Goal: Task Accomplishment & Management: Complete application form

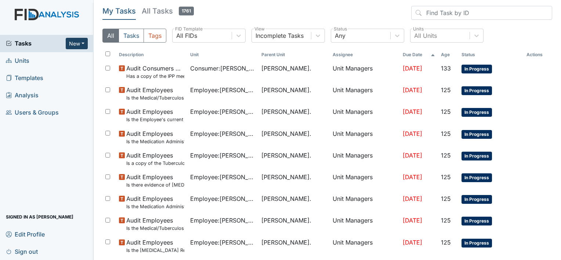
click at [78, 43] on button "New" at bounding box center [77, 43] width 22 height 11
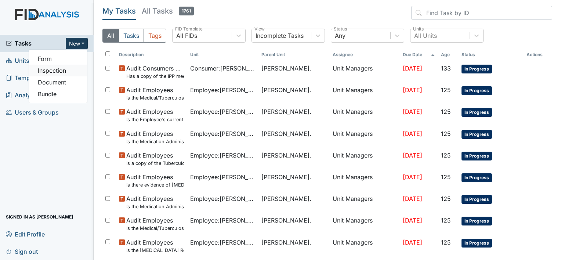
click at [75, 70] on link "Inspection" at bounding box center [58, 71] width 58 height 12
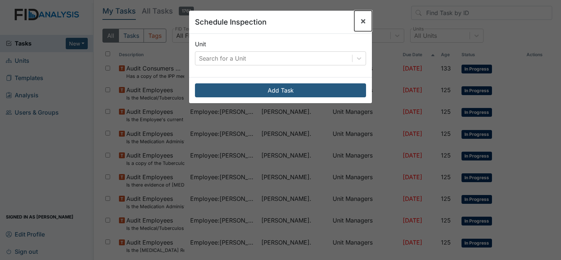
click at [360, 21] on span "×" at bounding box center [363, 20] width 6 height 11
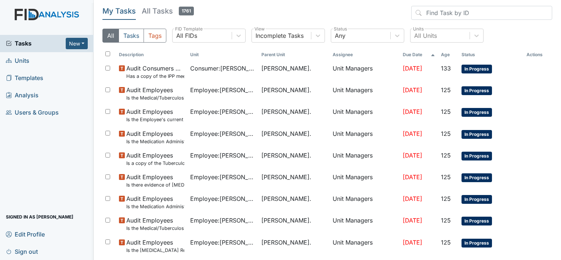
click at [28, 64] on span "Units" at bounding box center [17, 60] width 23 height 11
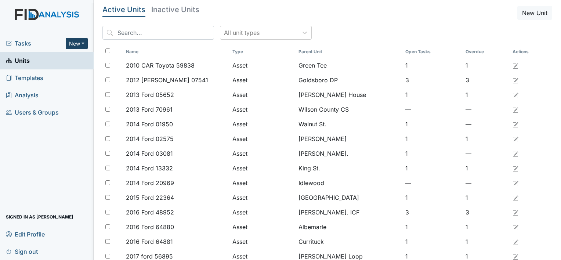
click at [82, 44] on button "New" at bounding box center [77, 43] width 22 height 11
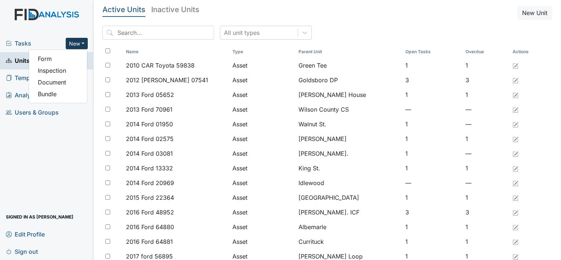
click at [75, 19] on img at bounding box center [47, 22] width 94 height 26
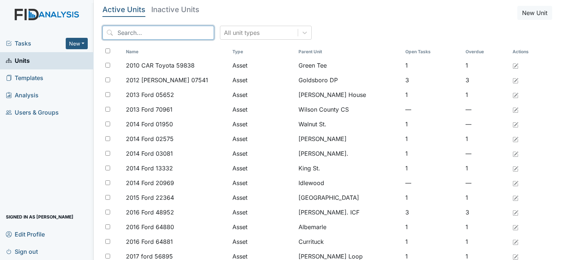
click at [116, 32] on input "search" at bounding box center [158, 33] width 112 height 14
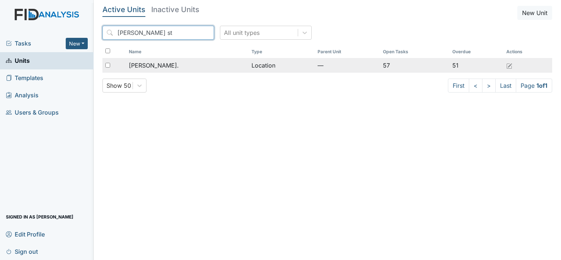
type input "William st"
click at [159, 65] on span "[PERSON_NAME]." at bounding box center [154, 65] width 50 height 9
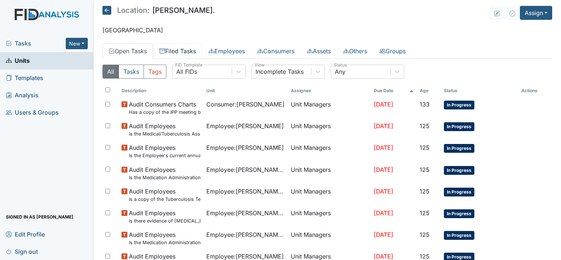
click at [179, 57] on link "Filed Tasks" at bounding box center [177, 50] width 49 height 15
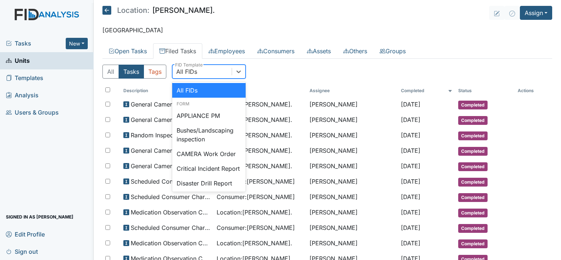
click at [268, 73] on div "All Tasks Tags option All FIDs focused, 1 of 5. 47 results available. Use Up an…" at bounding box center [327, 75] width 450 height 20
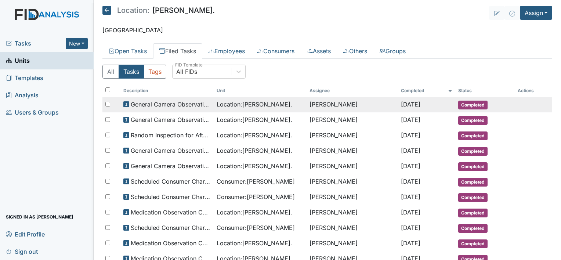
click at [266, 100] on span "Location : William St." at bounding box center [255, 104] width 76 height 9
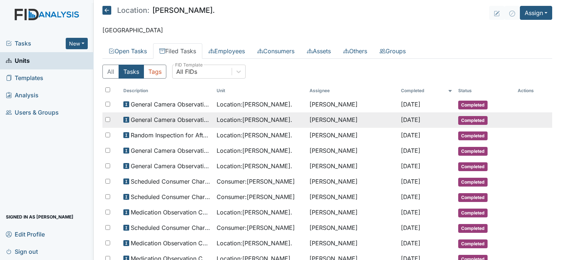
click at [161, 119] on span "General Camera Observation" at bounding box center [171, 119] width 80 height 9
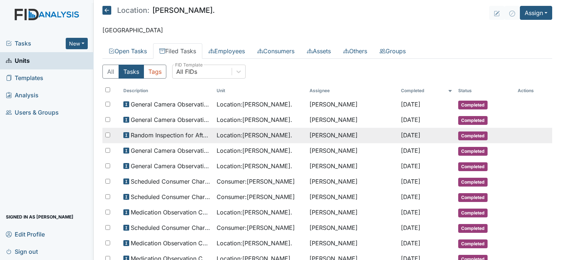
click at [160, 138] on span "Random Inspection for Afternoon" at bounding box center [171, 135] width 80 height 9
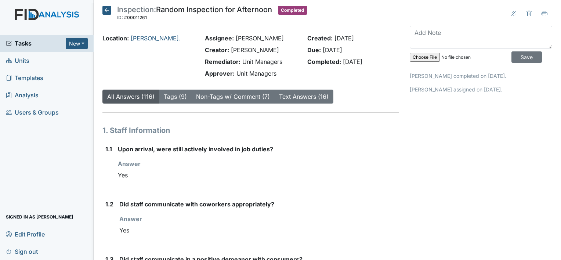
click at [103, 9] on icon at bounding box center [106, 10] width 9 height 9
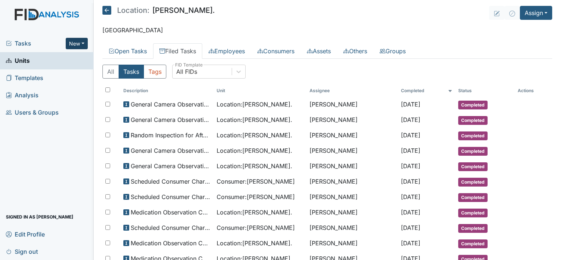
click at [78, 40] on button "New" at bounding box center [77, 43] width 22 height 11
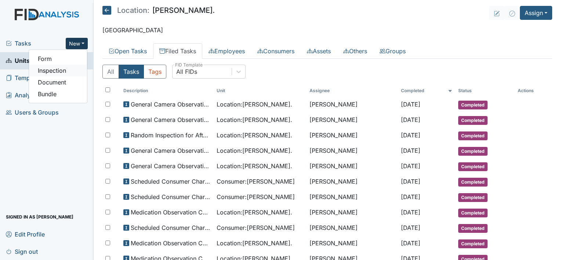
click at [57, 71] on link "Inspection" at bounding box center [58, 71] width 58 height 12
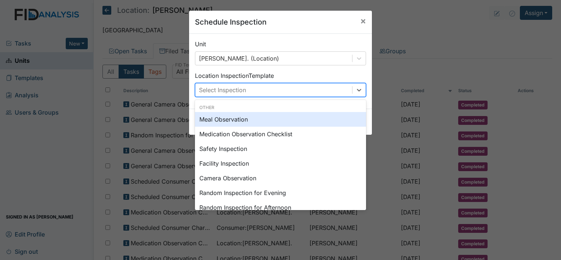
click at [241, 167] on div "Facility Inspection" at bounding box center [280, 163] width 171 height 15
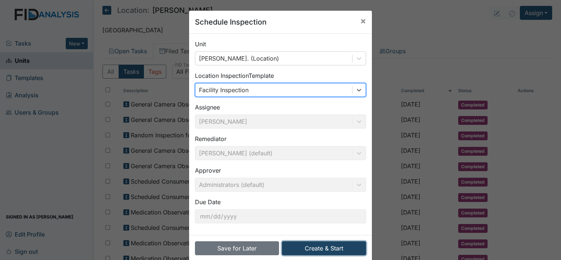
click at [316, 248] on button "Create & Start" at bounding box center [324, 248] width 84 height 14
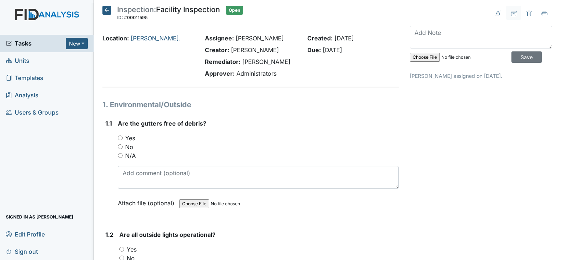
click at [119, 146] on input "No" at bounding box center [120, 146] width 5 height 5
radio input "true"
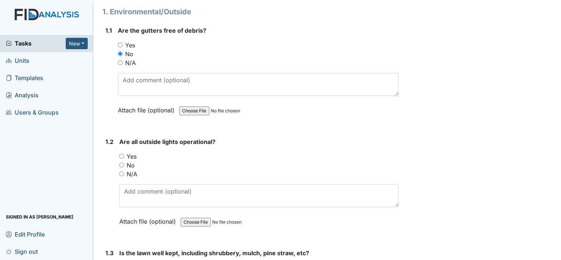
scroll to position [100, 0]
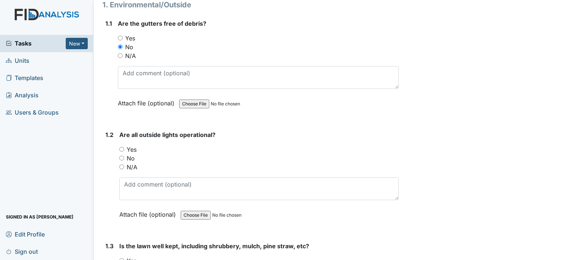
click at [121, 147] on input "Yes" at bounding box center [121, 149] width 5 height 5
radio input "true"
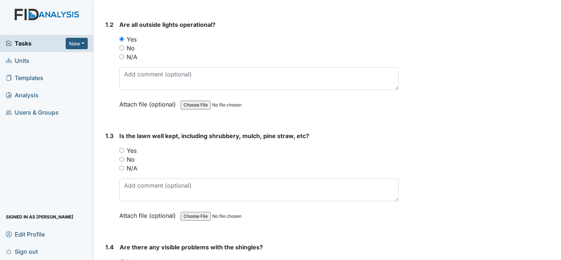
scroll to position [213, 0]
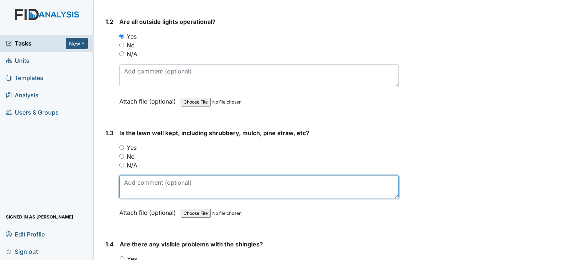
click at [134, 185] on textarea at bounding box center [258, 186] width 279 height 23
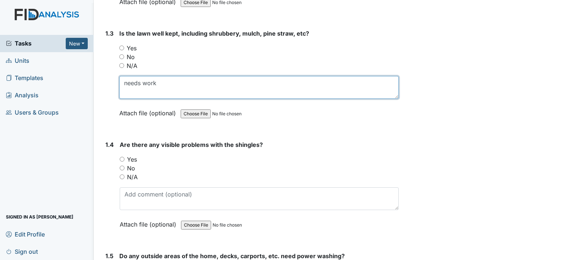
scroll to position [316, 0]
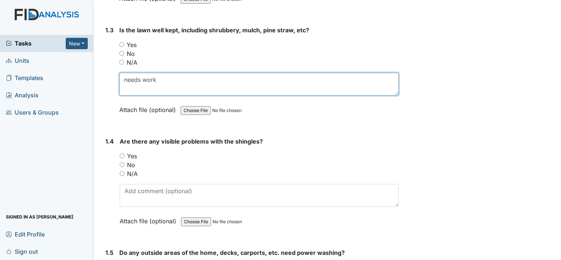
type textarea "needs work"
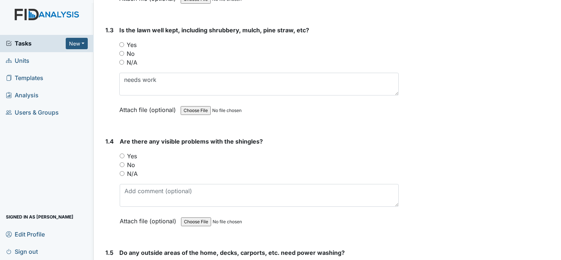
click at [120, 162] on input "No" at bounding box center [122, 164] width 5 height 5
radio input "true"
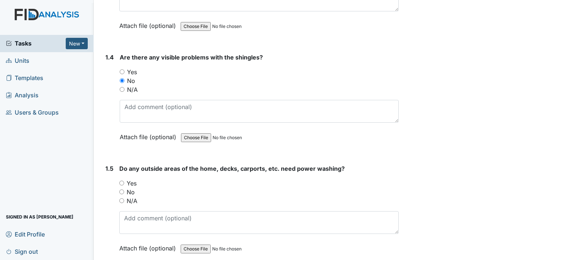
scroll to position [404, 0]
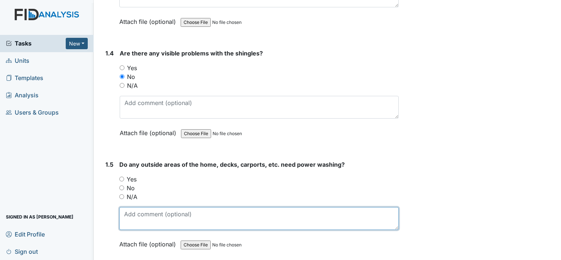
click at [141, 214] on textarea at bounding box center [258, 218] width 279 height 23
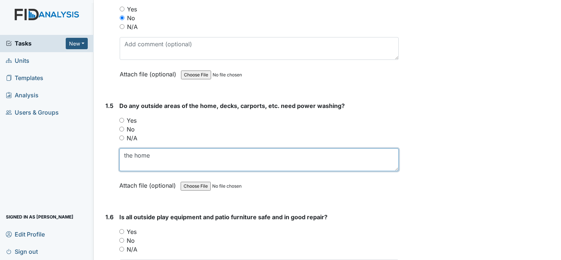
scroll to position [472, 0]
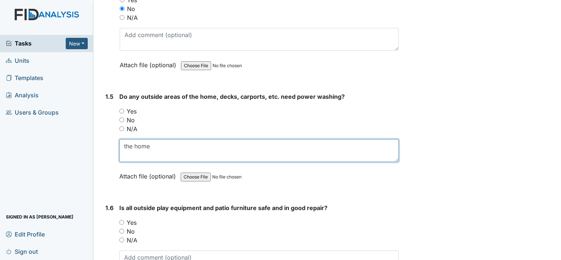
type textarea "the home"
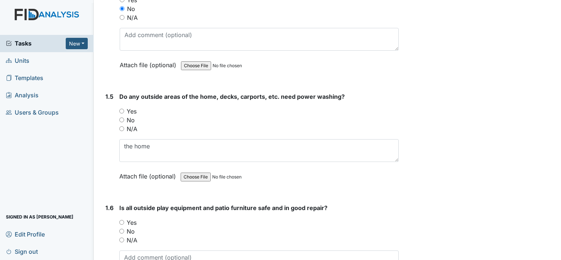
click at [121, 117] on input "No" at bounding box center [121, 119] width 5 height 5
radio input "true"
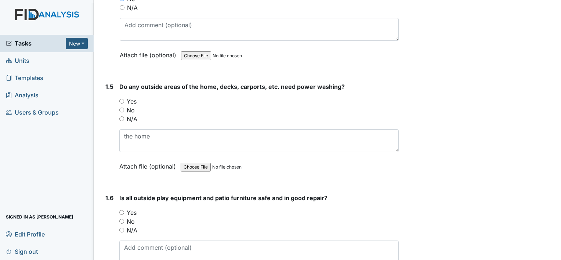
scroll to position [489, 0]
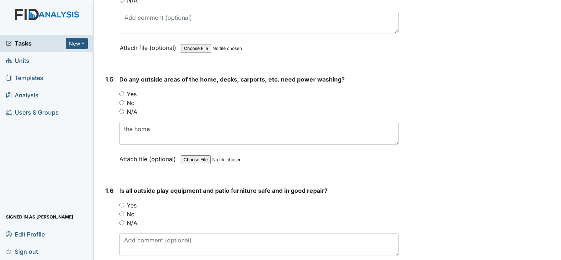
click at [120, 91] on input "Yes" at bounding box center [121, 93] width 5 height 5
radio input "true"
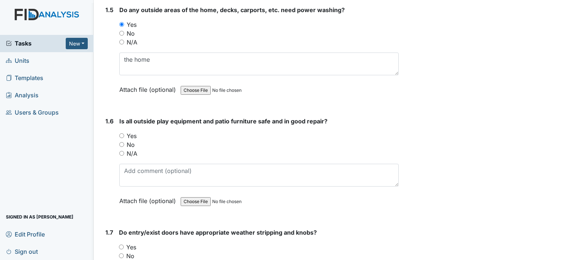
scroll to position [559, 0]
click at [123, 133] on input "Yes" at bounding box center [121, 135] width 5 height 5
radio input "true"
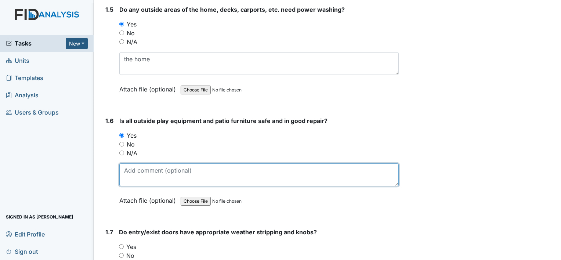
click at [138, 172] on textarea at bounding box center [258, 174] width 279 height 23
type textarea "p"
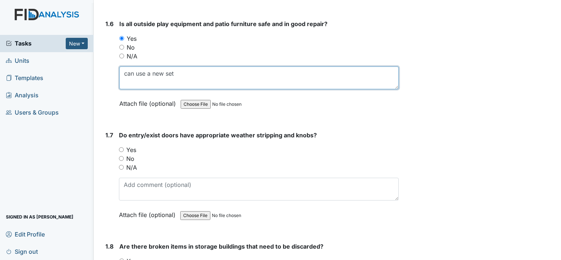
scroll to position [656, 0]
type textarea "can use a new set"
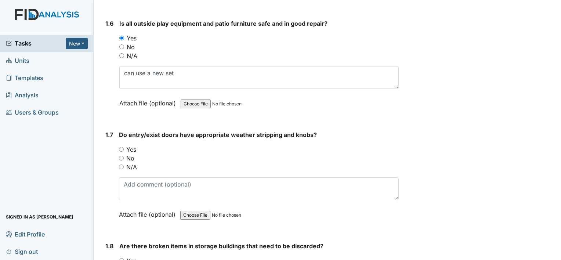
click at [119, 147] on input "Yes" at bounding box center [121, 149] width 5 height 5
radio input "true"
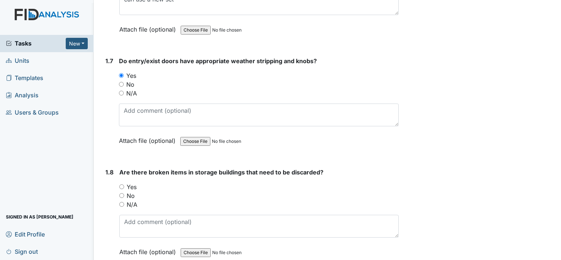
scroll to position [730, 0]
click at [120, 184] on input "Yes" at bounding box center [121, 186] width 5 height 5
radio input "true"
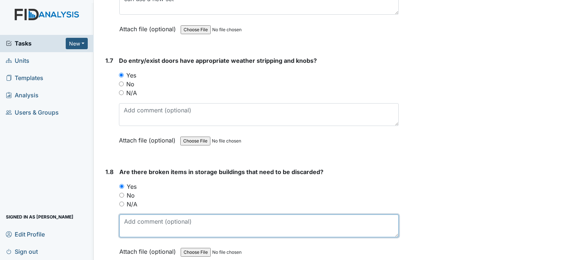
click at [133, 222] on textarea at bounding box center [258, 225] width 279 height 23
type textarea "desk"
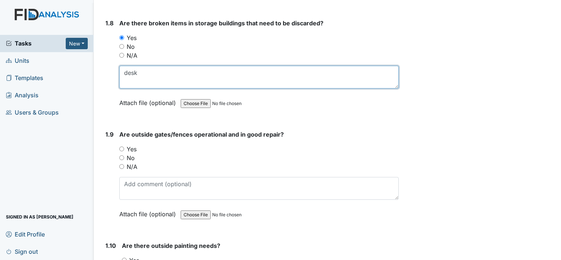
scroll to position [882, 0]
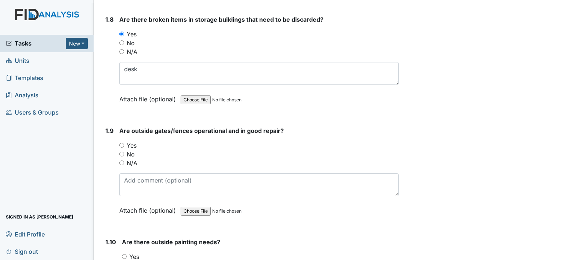
click at [122, 152] on input "No" at bounding box center [121, 154] width 5 height 5
radio input "true"
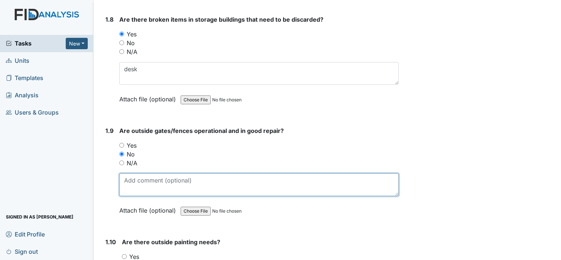
click at [130, 178] on textarea at bounding box center [258, 184] width 279 height 23
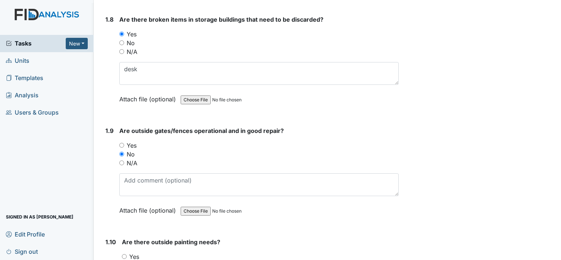
click at [123, 160] on input "N/A" at bounding box center [121, 162] width 5 height 5
radio input "true"
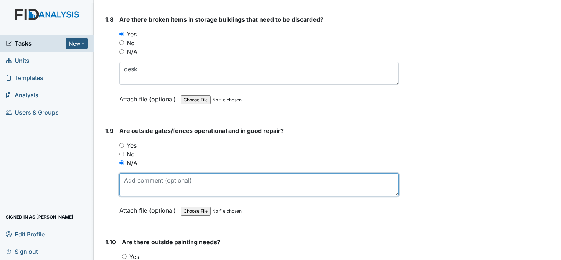
click at [134, 180] on textarea at bounding box center [258, 184] width 279 height 23
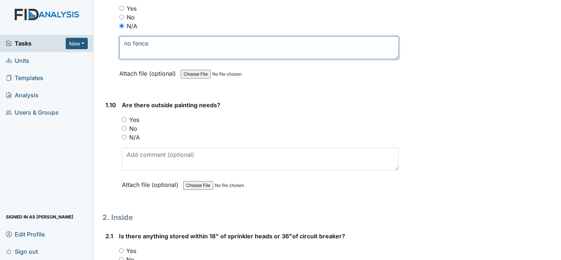
scroll to position [1021, 0]
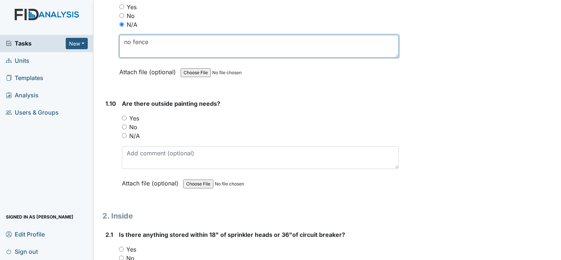
type textarea "no fence"
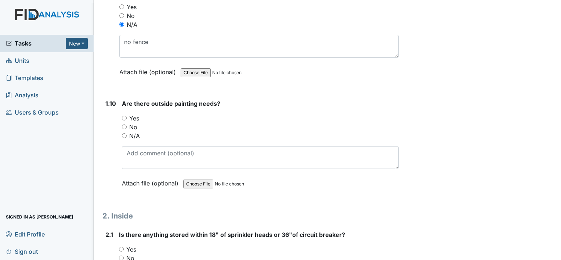
click at [124, 116] on input "Yes" at bounding box center [124, 118] width 5 height 5
radio input "true"
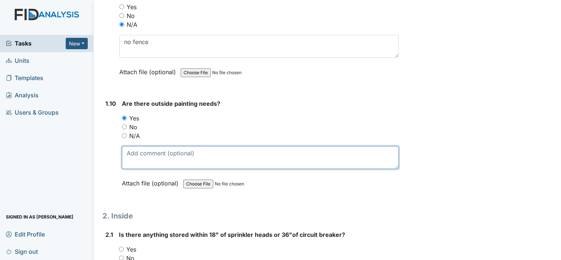
click at [137, 151] on textarea at bounding box center [260, 157] width 277 height 23
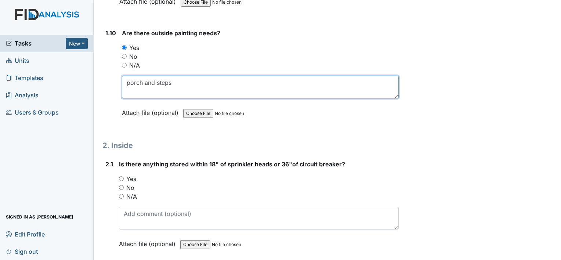
scroll to position [1102, 0]
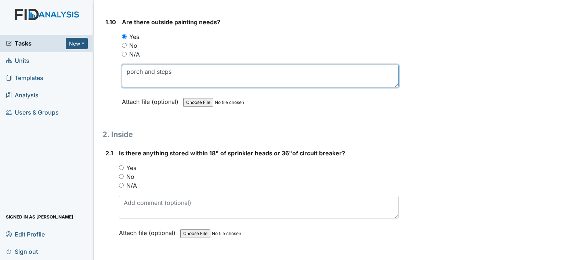
type textarea "porch and steps"
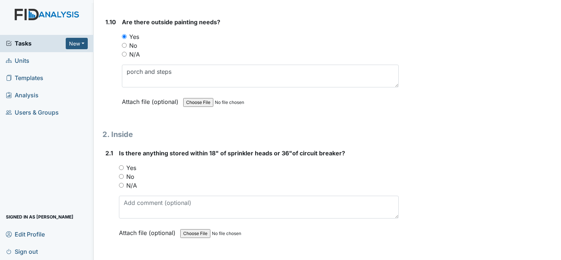
click at [121, 174] on input "No" at bounding box center [121, 176] width 5 height 5
radio input "true"
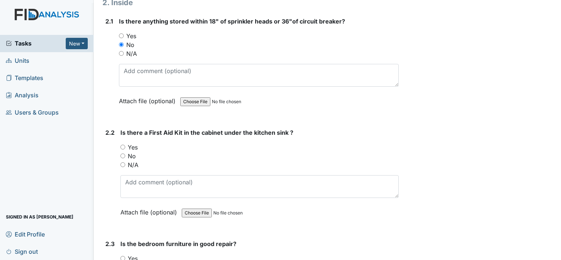
scroll to position [1236, 0]
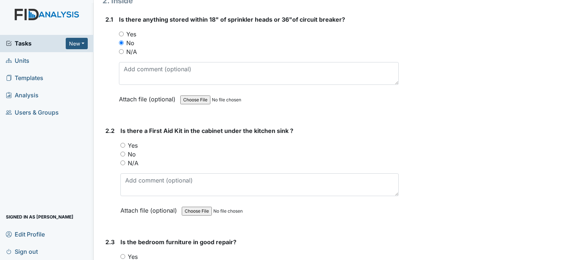
click at [123, 143] on input "Yes" at bounding box center [122, 145] width 5 height 5
radio input "true"
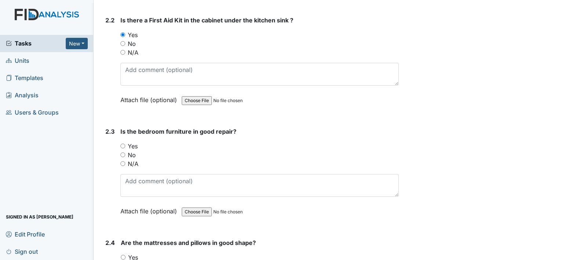
scroll to position [1353, 0]
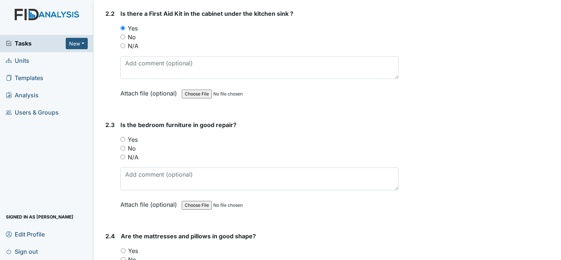
click at [123, 146] on input "No" at bounding box center [122, 148] width 5 height 5
radio input "true"
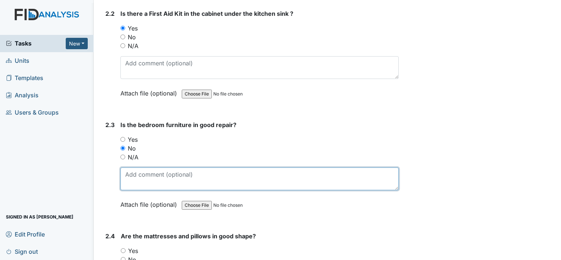
click at [132, 173] on textarea at bounding box center [259, 178] width 278 height 23
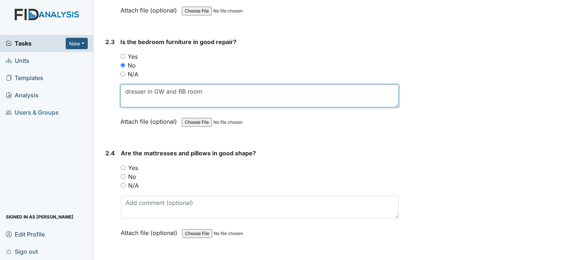
scroll to position [1436, 0]
type textarea "dresser in GW and RB room"
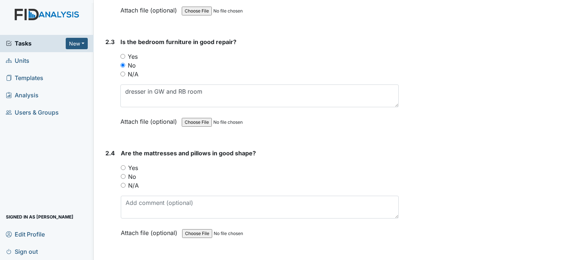
click at [124, 165] on input "Yes" at bounding box center [123, 167] width 5 height 5
radio input "true"
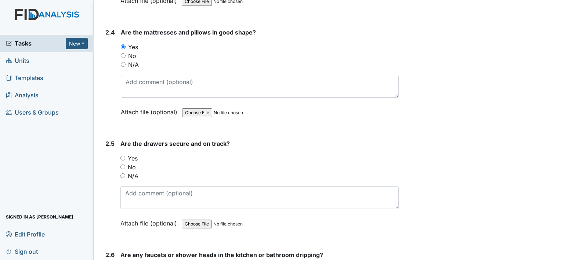
scroll to position [1557, 0]
click at [121, 155] on input "Yes" at bounding box center [122, 157] width 5 height 5
radio input "true"
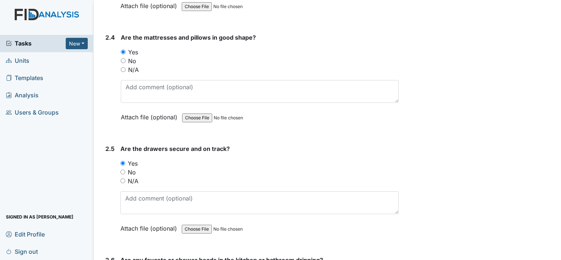
scroll to position [1552, 0]
click at [122, 58] on input "No" at bounding box center [123, 60] width 5 height 5
radio input "true"
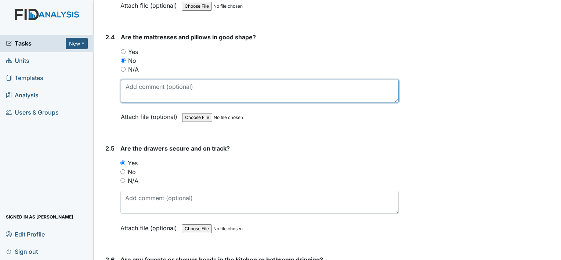
click at [133, 84] on textarea at bounding box center [260, 91] width 278 height 23
click at [129, 82] on textarea "wedge pillows. Will ask [PERSON_NAME] to order more" at bounding box center [260, 91] width 278 height 23
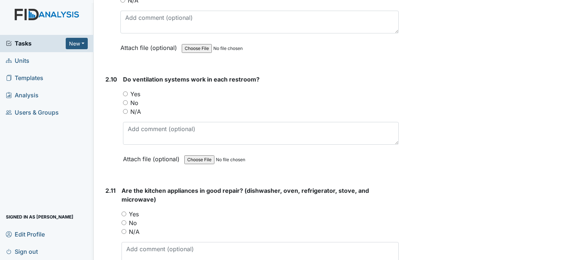
scroll to position [2181, 0]
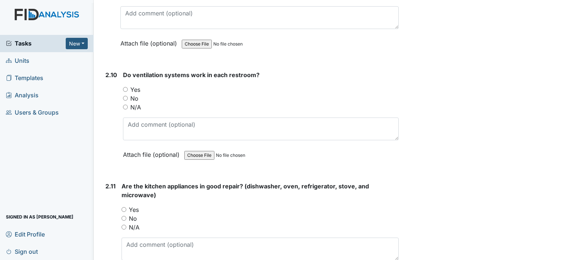
type textarea "Wedge pillows. Will ask [PERSON_NAME] to order more"
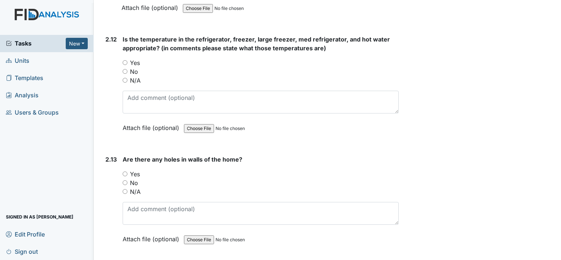
scroll to position [2449, 0]
click at [126, 59] on input "Yes" at bounding box center [125, 61] width 5 height 5
radio input "true"
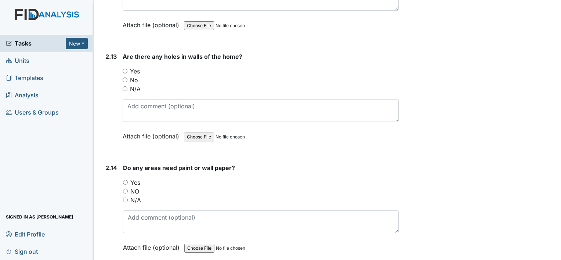
scroll to position [2553, 0]
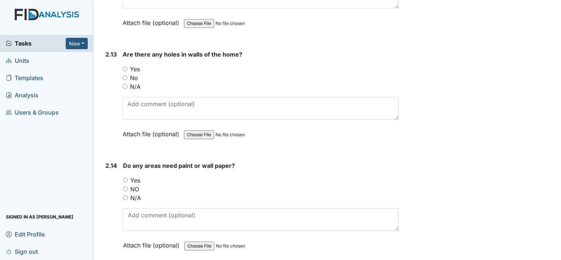
click at [125, 75] on input "No" at bounding box center [125, 77] width 5 height 5
radio input "true"
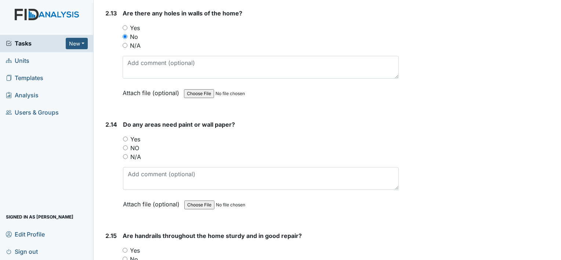
scroll to position [2595, 0]
click at [126, 136] on input "Yes" at bounding box center [125, 138] width 5 height 5
radio input "true"
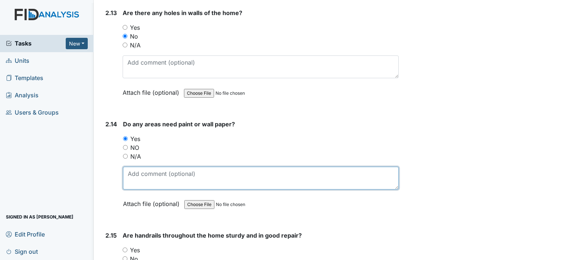
click at [137, 168] on textarea at bounding box center [261, 178] width 276 height 23
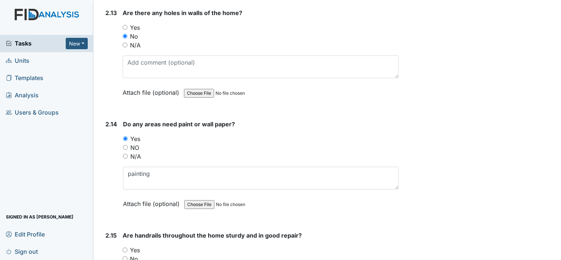
click at [156, 182] on div "Do any areas need paint or wall paper? You must select one of the below options…" at bounding box center [261, 167] width 276 height 94
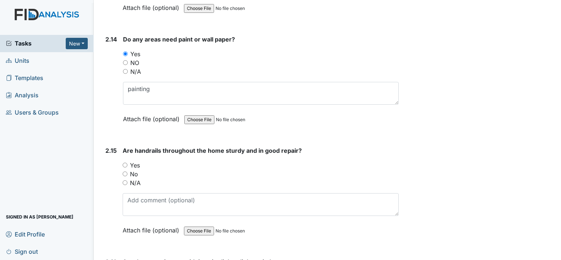
scroll to position [2671, 0]
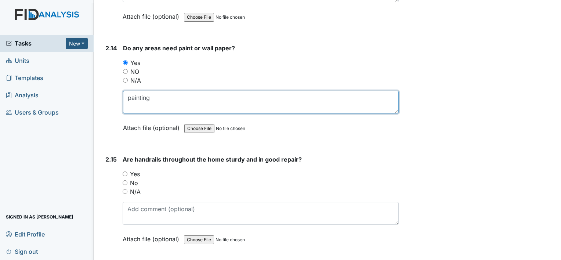
click at [162, 92] on textarea "painting" at bounding box center [261, 102] width 276 height 23
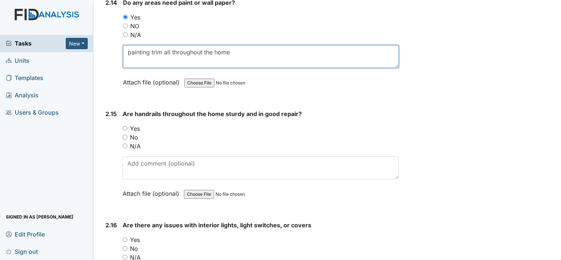
scroll to position [2716, 0]
type textarea "painting trim all throughout the home"
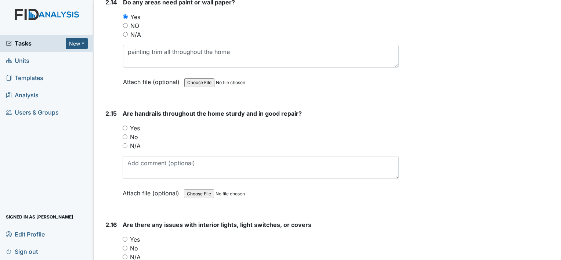
click at [124, 126] on input "Yes" at bounding box center [125, 128] width 5 height 5
radio input "true"
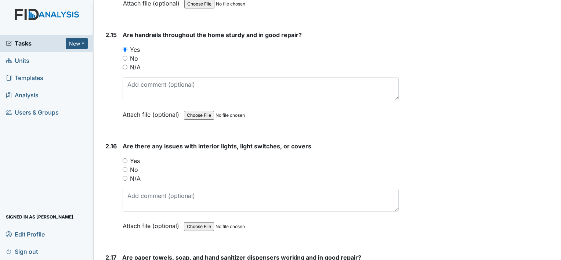
scroll to position [2803, 0]
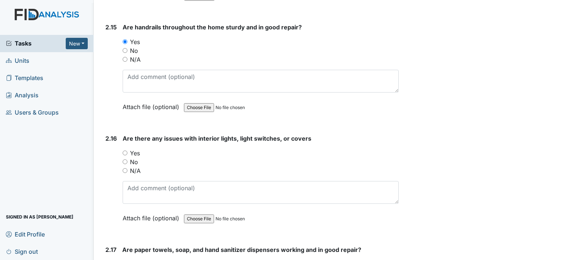
click at [125, 159] on input "No" at bounding box center [125, 161] width 5 height 5
radio input "true"
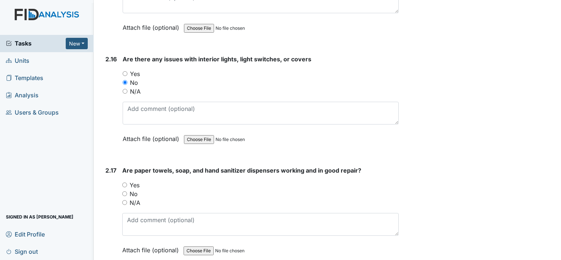
scroll to position [2886, 0]
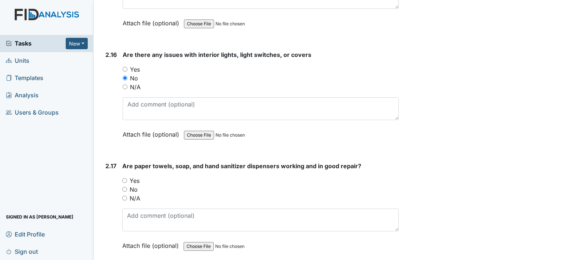
click at [126, 196] on input "N/A" at bounding box center [124, 198] width 5 height 5
radio input "true"
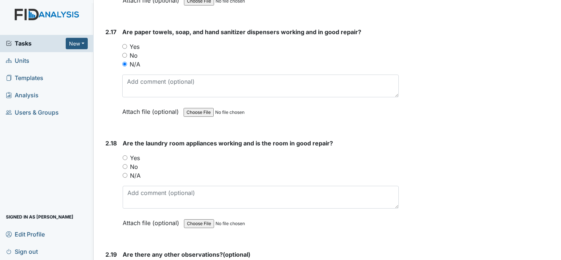
scroll to position [3021, 0]
click at [126, 155] on input "Yes" at bounding box center [125, 157] width 5 height 5
radio input "true"
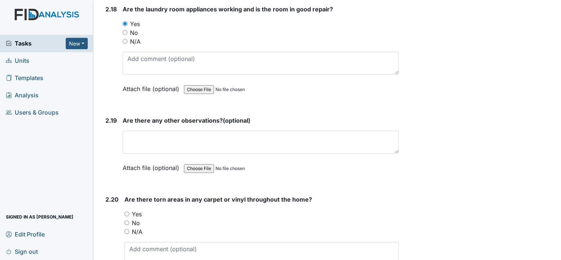
scroll to position [3155, 0]
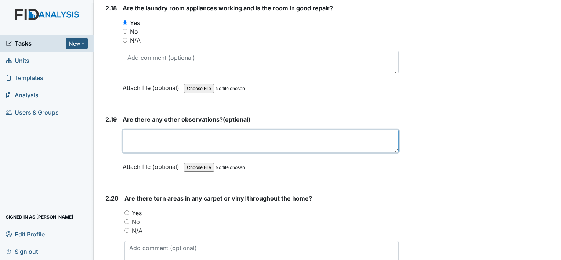
click at [155, 130] on textarea at bounding box center [261, 141] width 276 height 23
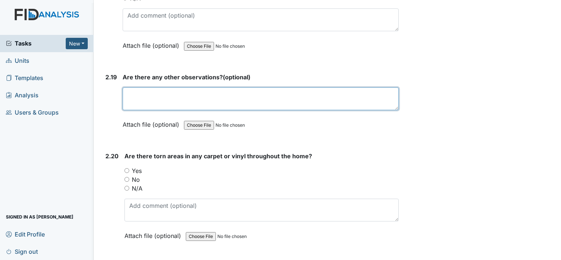
scroll to position [3199, 0]
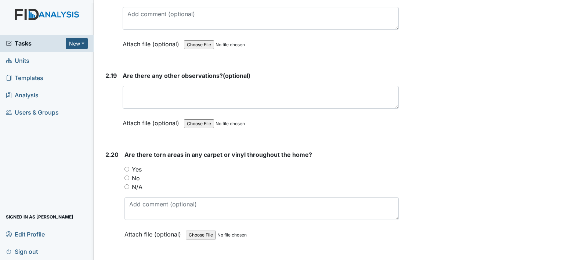
click at [127, 184] on input "N/A" at bounding box center [126, 186] width 5 height 5
radio input "true"
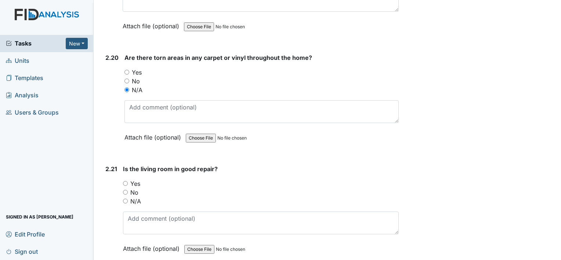
scroll to position [3297, 0]
click at [125, 180] on input "Yes" at bounding box center [125, 182] width 5 height 5
radio input "true"
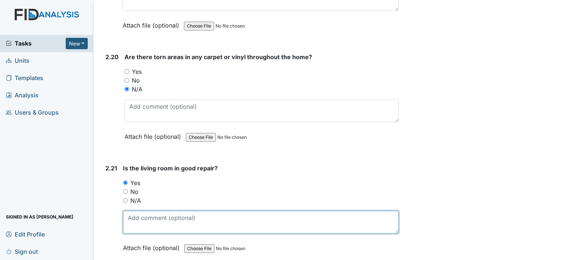
click at [142, 211] on textarea at bounding box center [261, 222] width 276 height 23
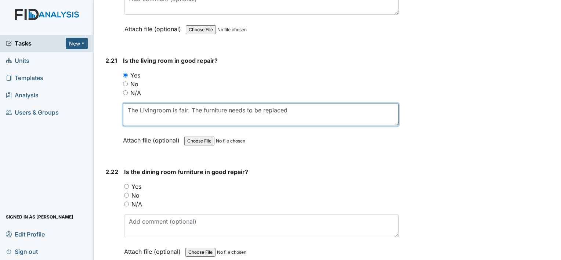
scroll to position [3415, 0]
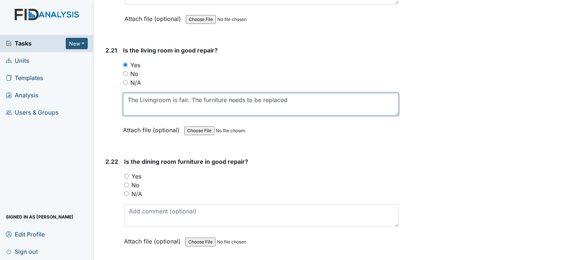
type textarea "The Livingroom is fair. The furniture needs to be replaced"
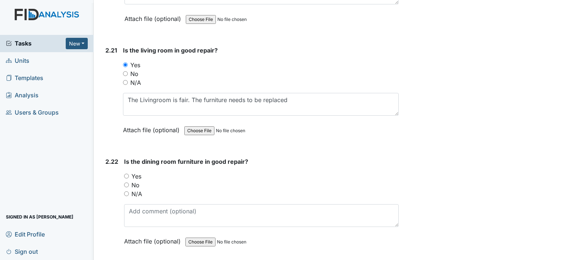
click at [128, 174] on input "Yes" at bounding box center [126, 176] width 5 height 5
radio input "true"
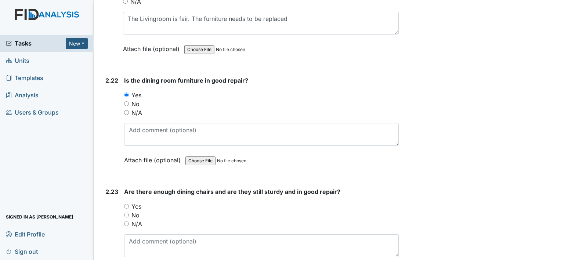
scroll to position [3519, 0]
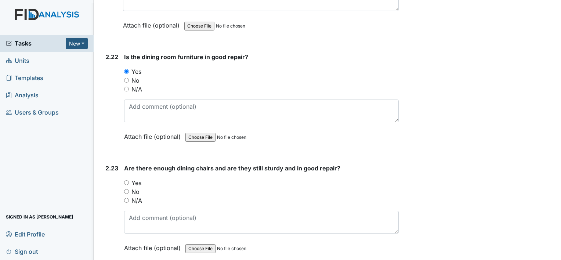
click at [126, 180] on input "Yes" at bounding box center [126, 182] width 5 height 5
radio input "true"
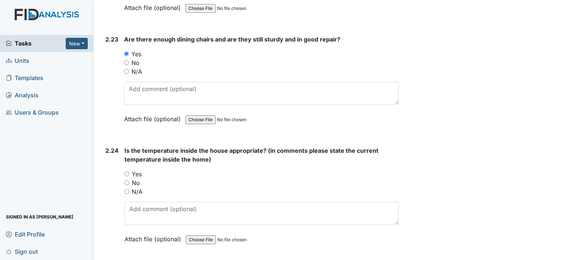
scroll to position [3650, 0]
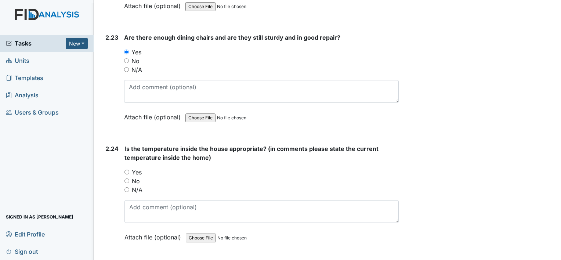
click at [128, 170] on input "Yes" at bounding box center [126, 172] width 5 height 5
radio input "true"
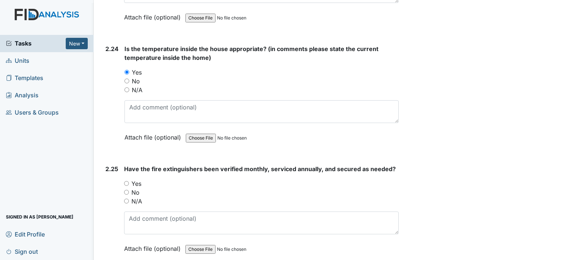
scroll to position [3765, 0]
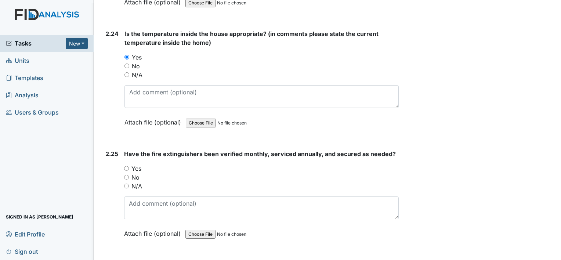
click at [126, 166] on input "Yes" at bounding box center [126, 168] width 5 height 5
radio input "true"
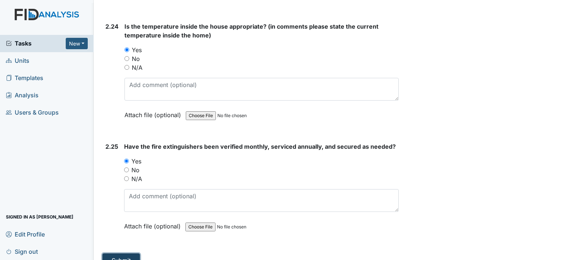
click at [124, 253] on button "Submit" at bounding box center [120, 260] width 37 height 14
